Goal: Information Seeking & Learning: Learn about a topic

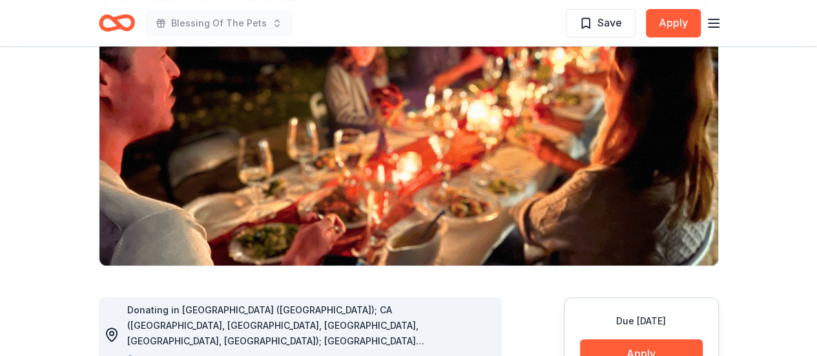
scroll to position [65, 0]
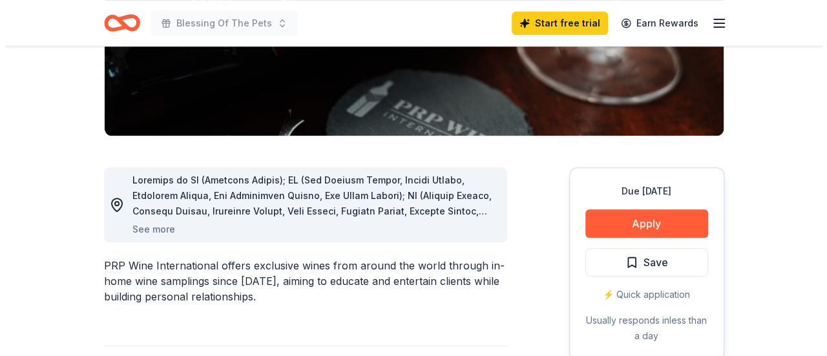
scroll to position [258, 0]
